Goal: Book appointment/travel/reservation

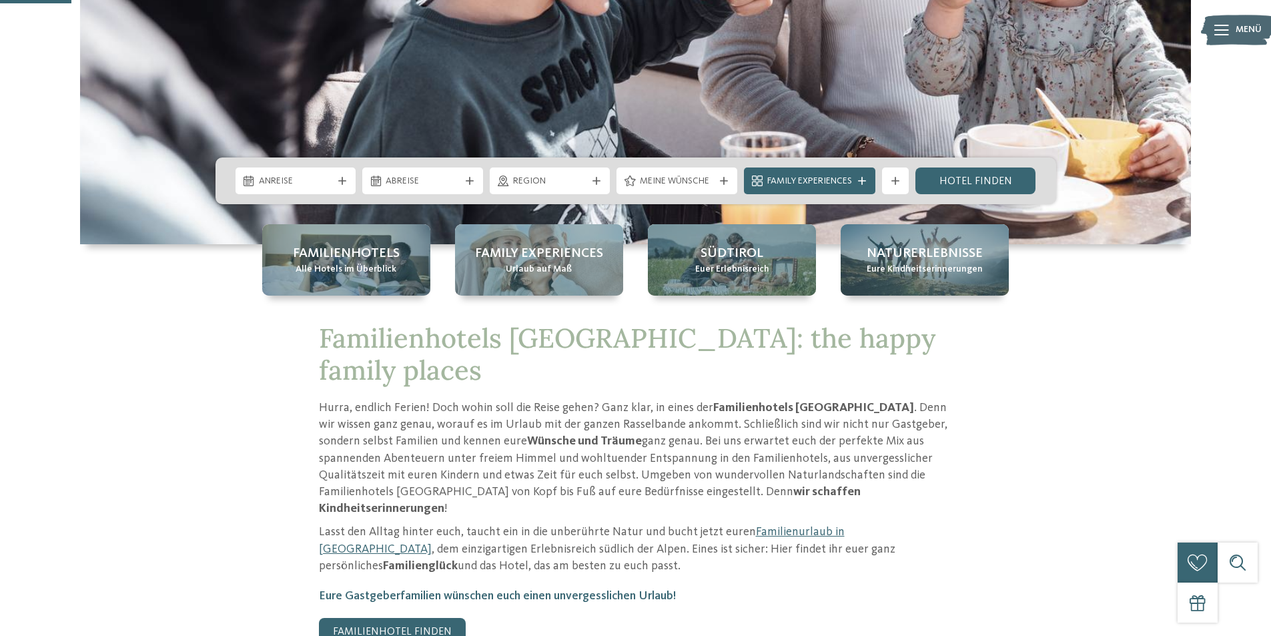
scroll to position [334, 0]
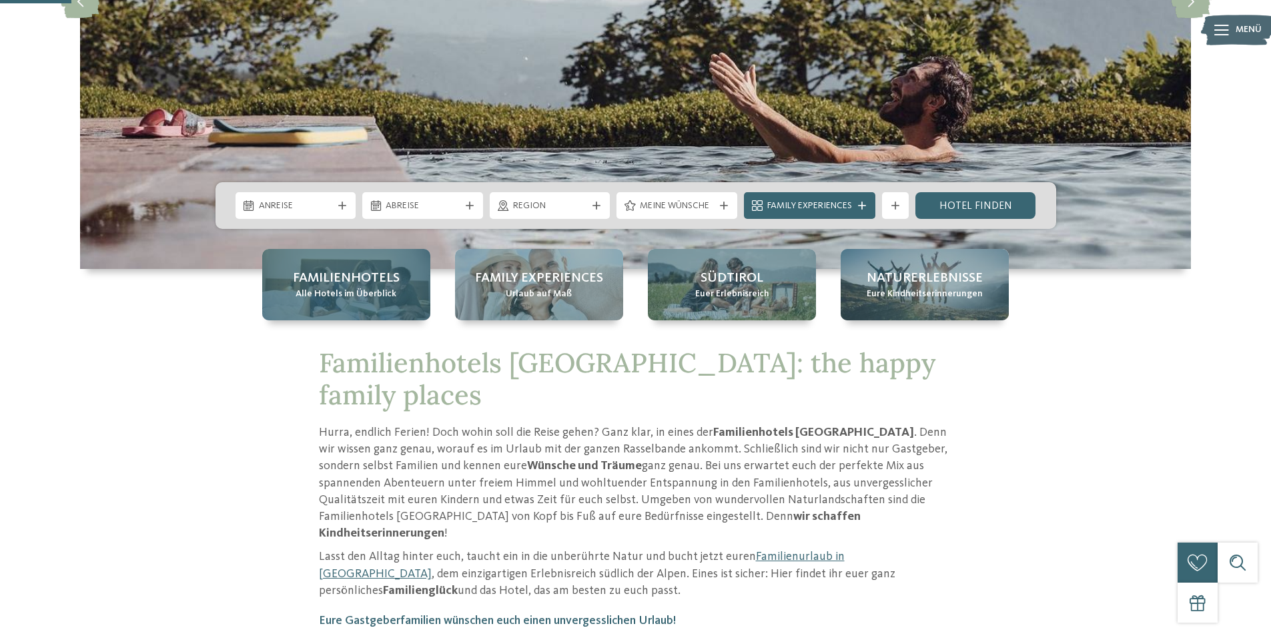
click at [304, 284] on span "Familienhotels" at bounding box center [346, 278] width 107 height 19
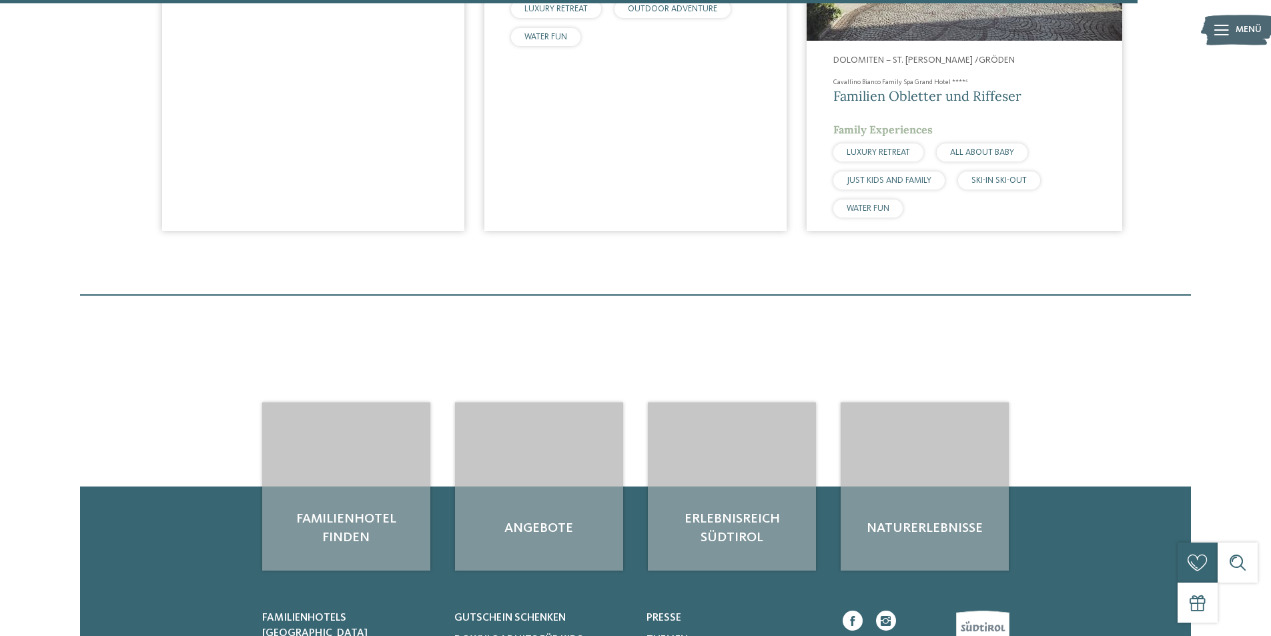
scroll to position [3470, 0]
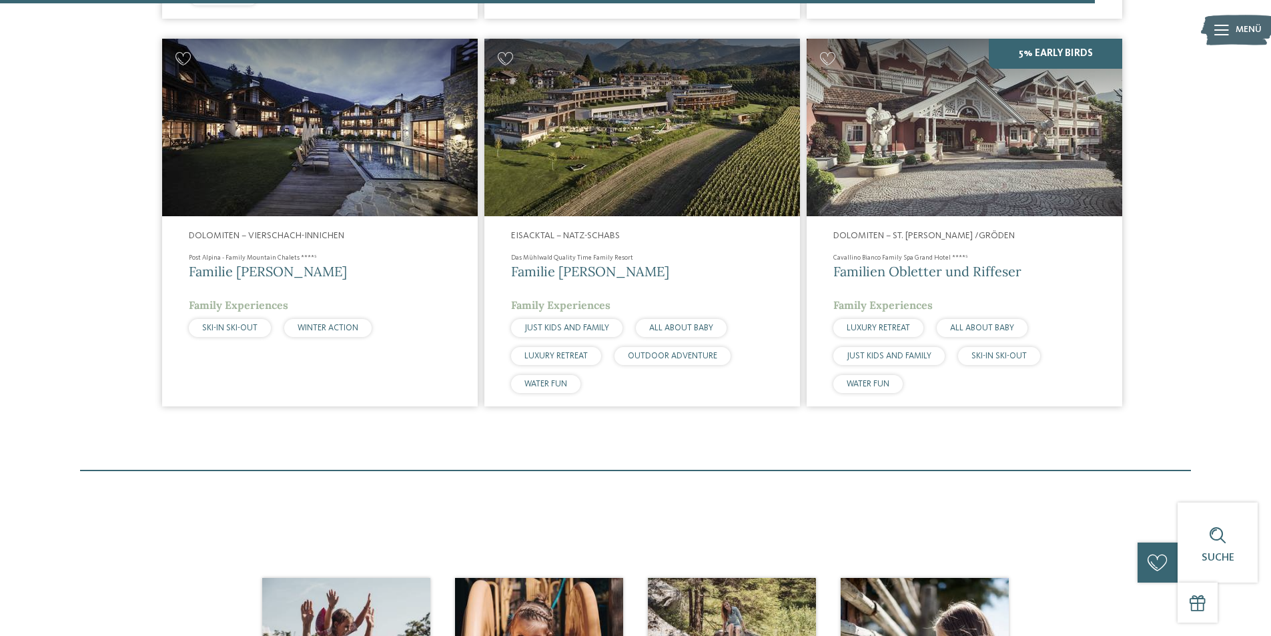
click at [957, 236] on span "Dolomiten – St. [PERSON_NAME] /Gröden" at bounding box center [923, 235] width 181 height 9
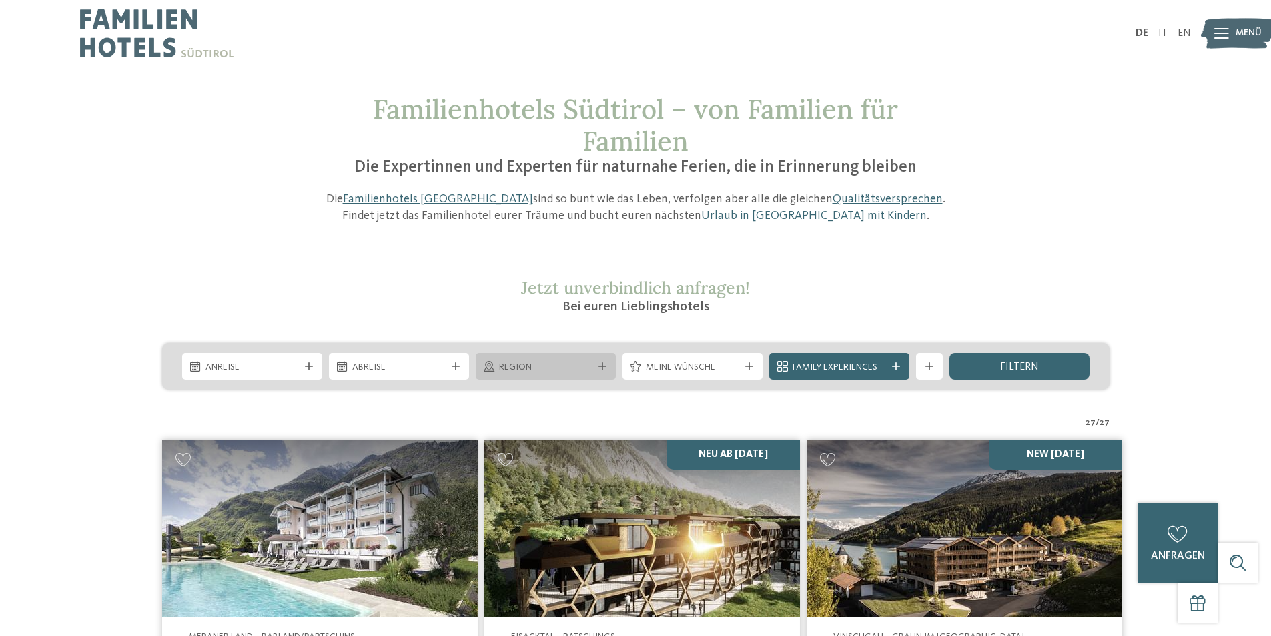
click at [592, 360] on div "Region" at bounding box center [546, 367] width 100 height 15
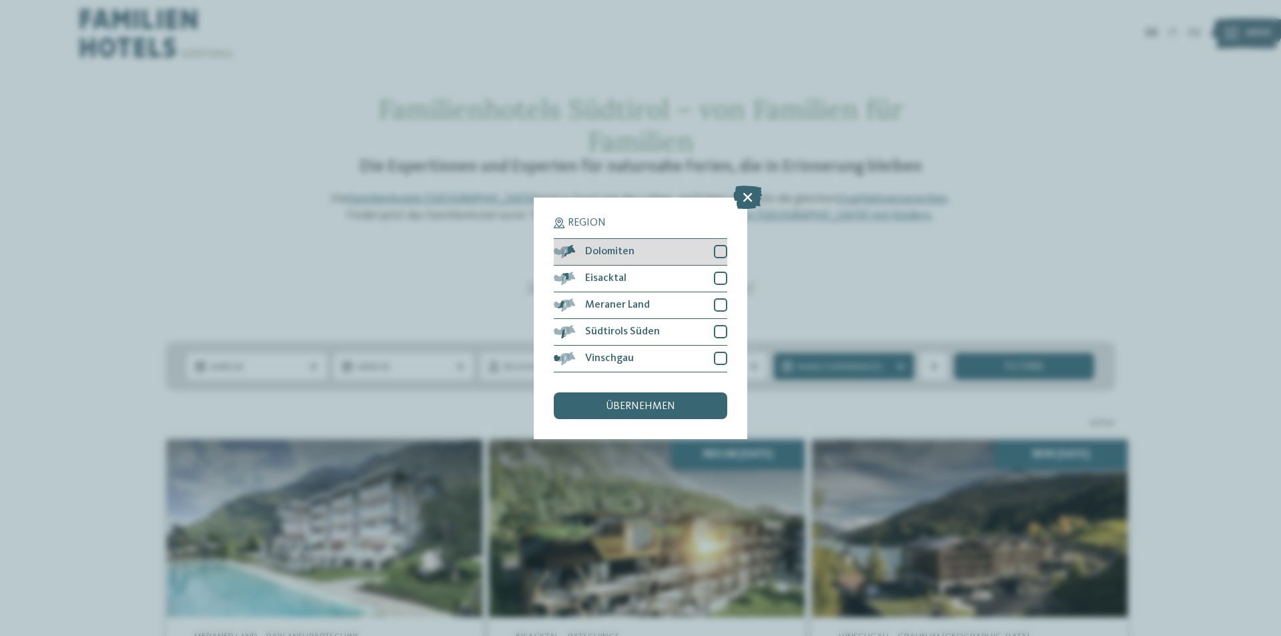
click at [647, 254] on div "Dolomiten" at bounding box center [640, 252] width 173 height 27
click at [640, 410] on span "übernehmen" at bounding box center [640, 406] width 69 height 11
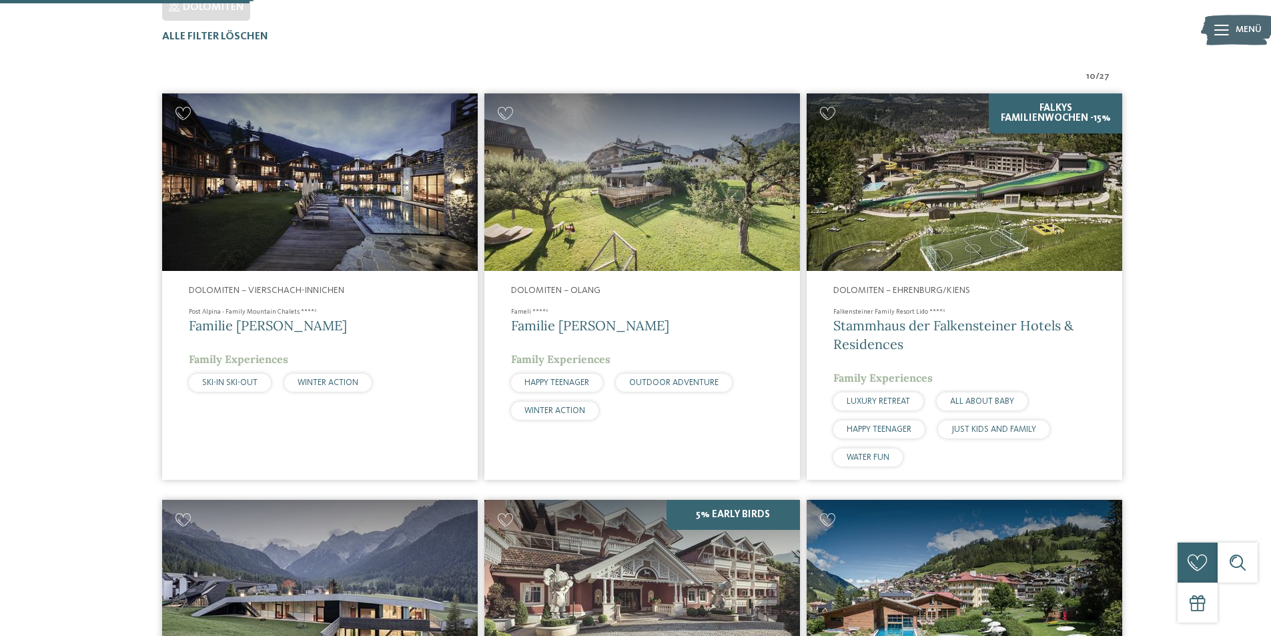
scroll to position [438, 0]
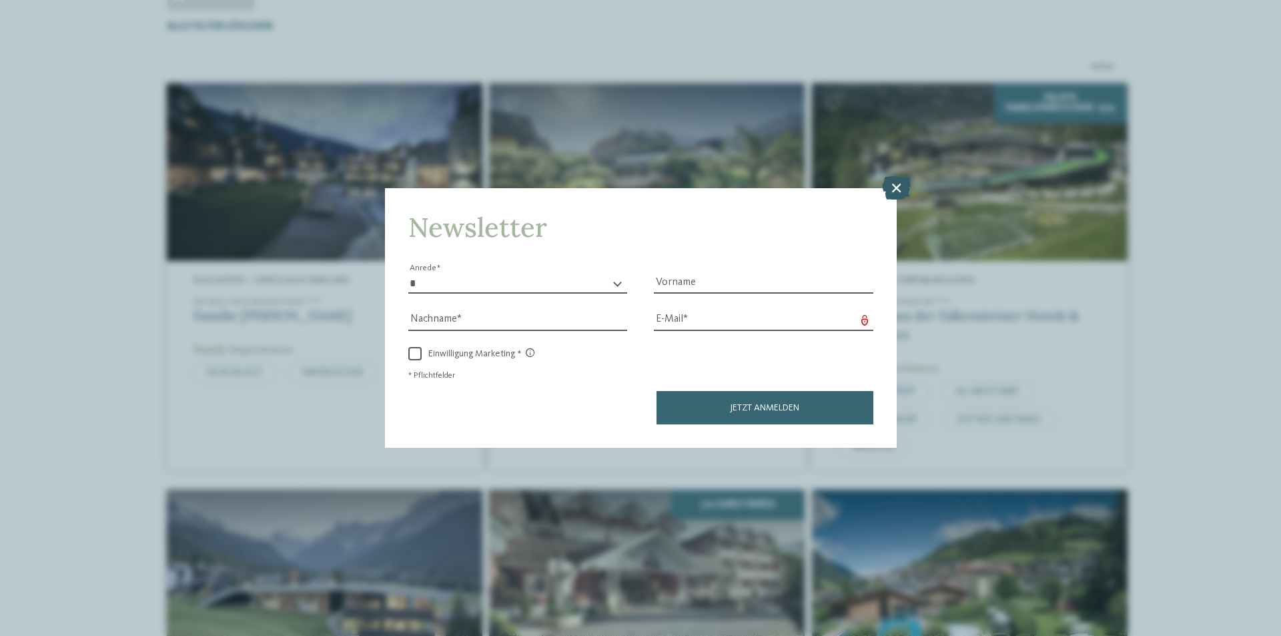
click at [895, 186] on icon at bounding box center [896, 187] width 29 height 23
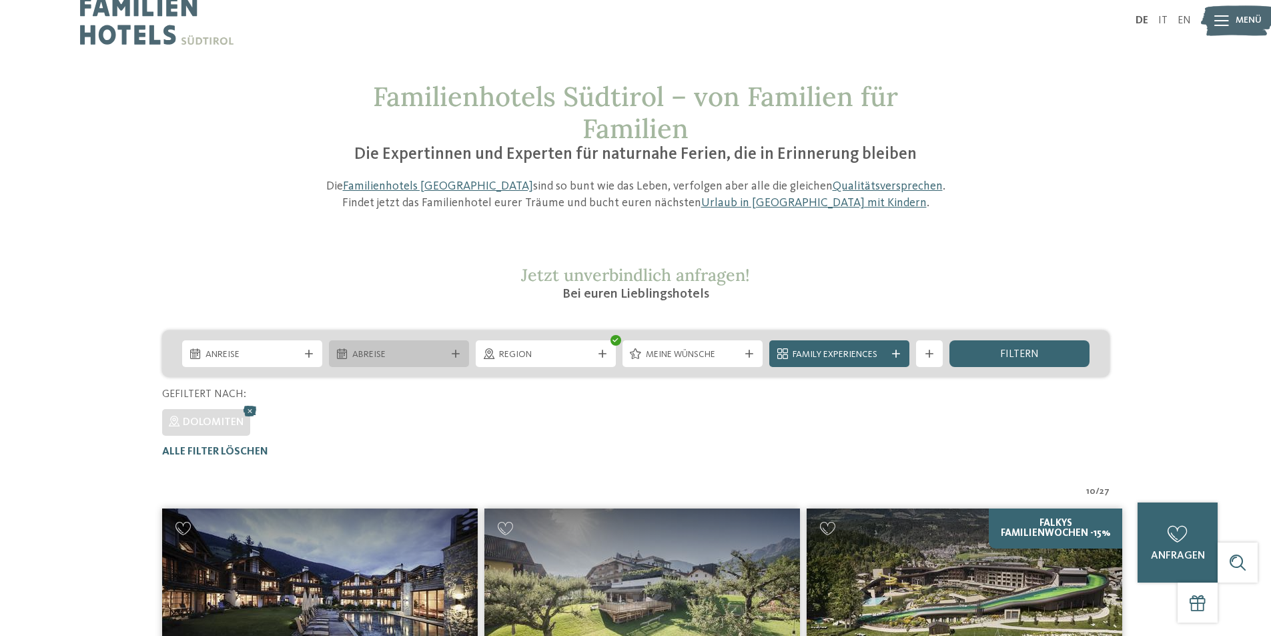
scroll to position [0, 0]
